Goal: Information Seeking & Learning: Learn about a topic

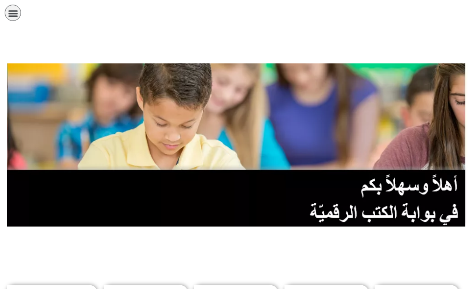
scroll to position [0, 26]
click at [0, 0] on link "الصف التاسع" at bounding box center [0, 0] width 0 height 0
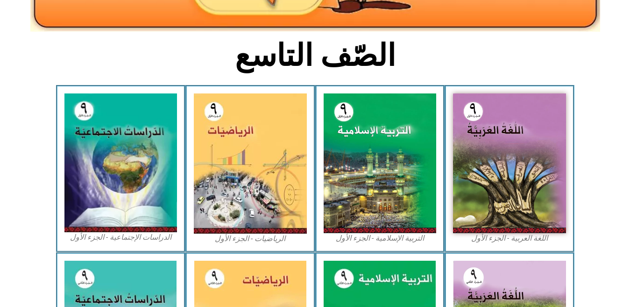
scroll to position [224, 0]
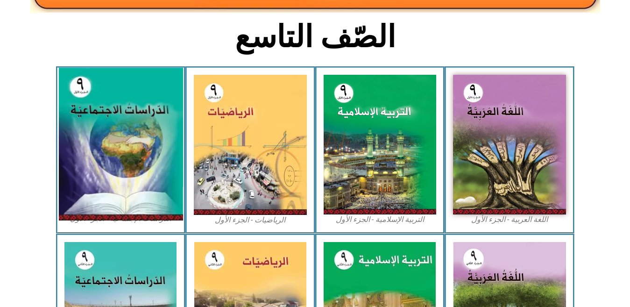
click at [103, 160] on img at bounding box center [120, 144] width 124 height 153
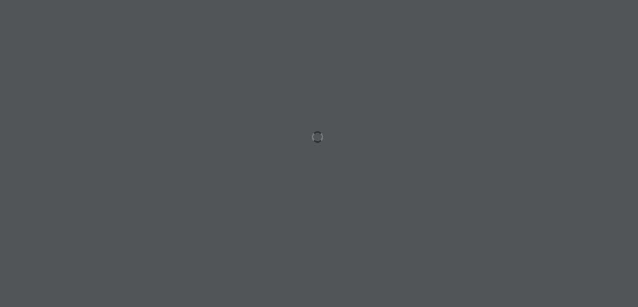
scroll to position [0, 26]
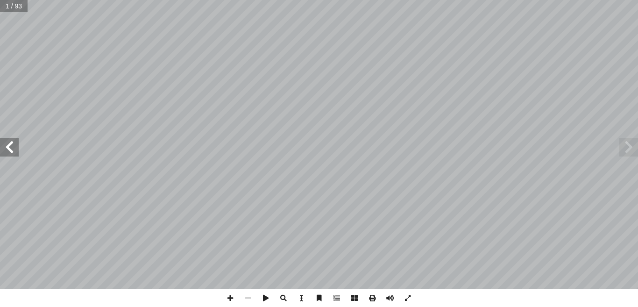
click at [22, 4] on input "text" at bounding box center [14, 6] width 28 height 12
type input "**"
click at [229, 293] on span at bounding box center [230, 298] width 18 height 18
click at [407, 300] on span at bounding box center [408, 298] width 18 height 18
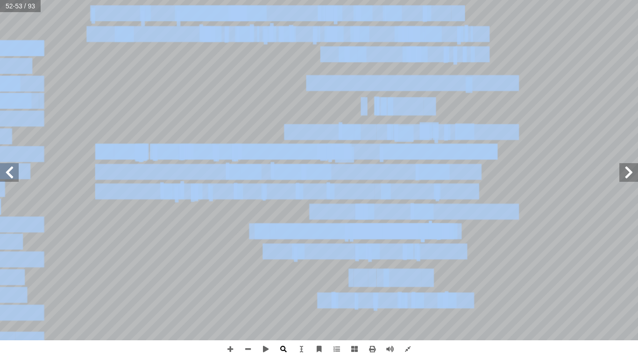
click at [286, 306] on div "٤٨ ّ جديد، لكن ّ وبريطاني ّ ستعمار فرنسي � انية، وقعت ليبيا تحت ّ لث � ة ّ لعال…" at bounding box center [319, 179] width 638 height 358
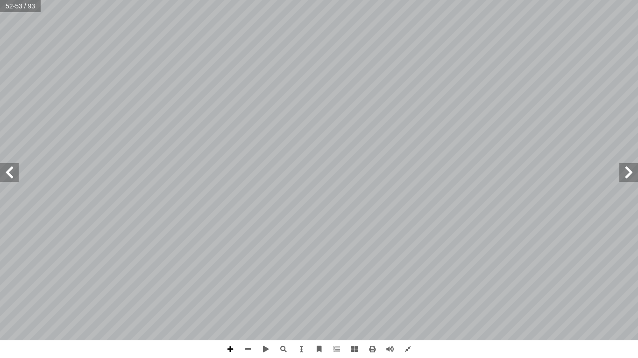
click at [223, 306] on span at bounding box center [230, 350] width 18 height 18
click at [9, 179] on span at bounding box center [9, 172] width 19 height 19
click at [632, 172] on span at bounding box center [628, 172] width 19 height 19
click at [407, 306] on span at bounding box center [408, 350] width 18 height 18
